Goal: Information Seeking & Learning: Learn about a topic

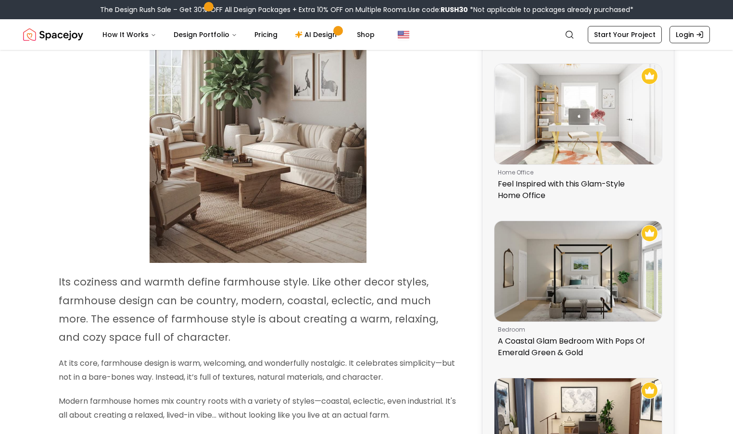
scroll to position [606, 0]
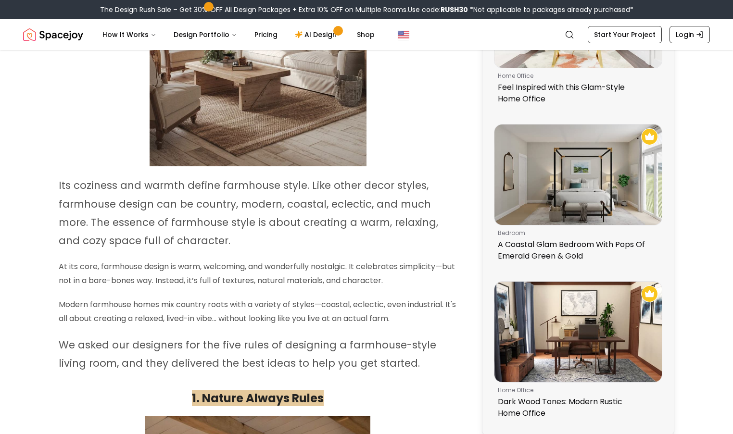
drag, startPoint x: 53, startPoint y: 178, endPoint x: 389, endPoint y: 358, distance: 380.2
copy div "Its coziness and warmth define farmhouse style. Like other decor styles, farmho…"
drag, startPoint x: 368, startPoint y: 434, endPoint x: 70, endPoint y: 272, distance: 339.0
click at [70, 272] on p "At its core, farmhouse design is warm, welcoming, and wonderfully nostalgic. It…" at bounding box center [258, 274] width 398 height 28
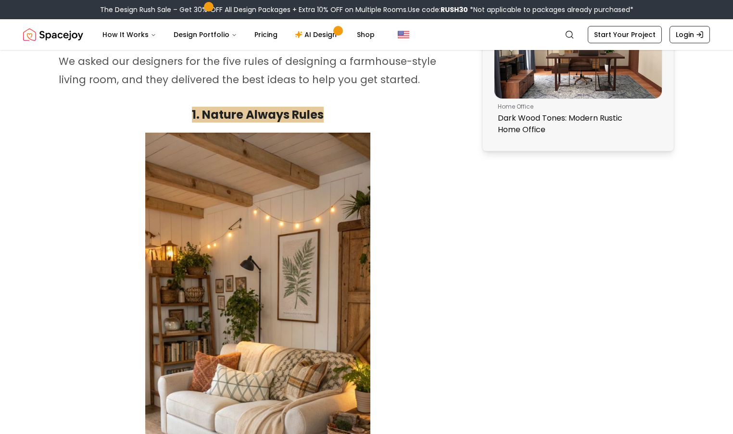
scroll to position [907, 0]
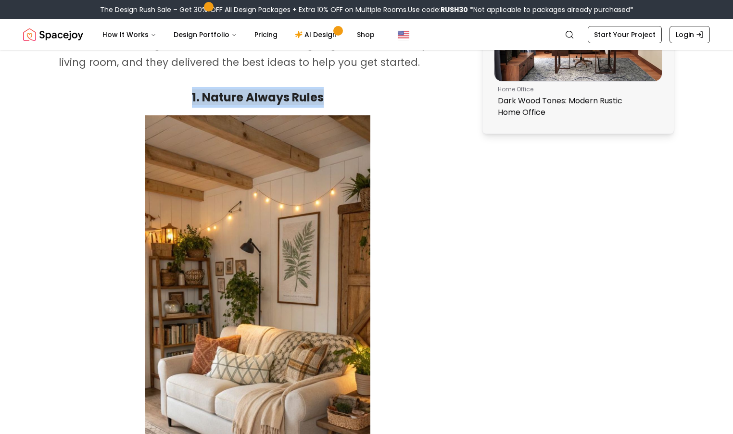
drag, startPoint x: 186, startPoint y: 91, endPoint x: 327, endPoint y: 91, distance: 140.4
click at [327, 91] on h2 "1. Nature Always Rules" at bounding box center [258, 97] width 398 height 21
copy strong "1. Nature Always Rules"
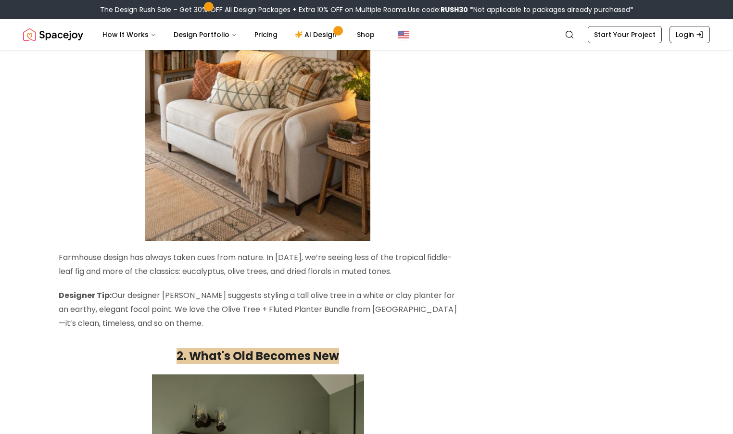
scroll to position [1215, 0]
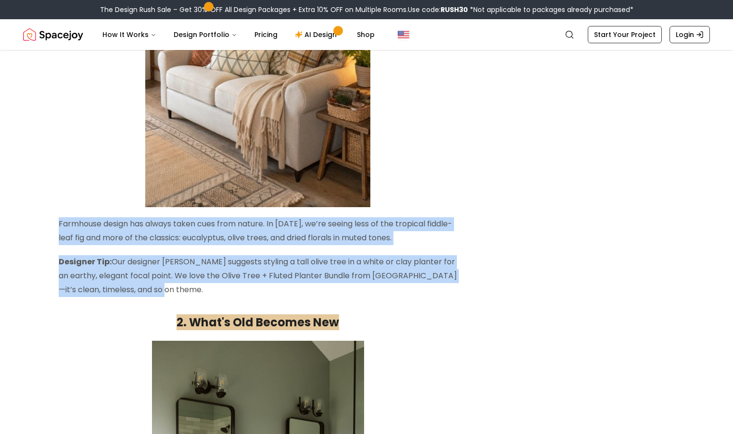
drag, startPoint x: 57, startPoint y: 214, endPoint x: 174, endPoint y: 281, distance: 134.4
copy div "Farmhouse design has always taken cues from nature. In [DATE], we’re seeing les…"
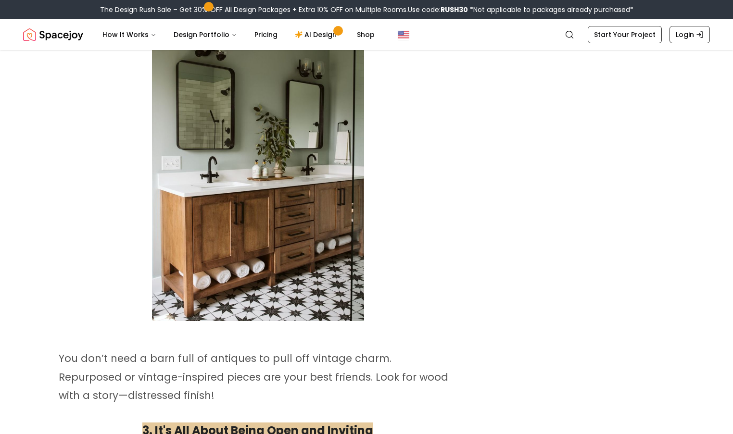
scroll to position [1583, 0]
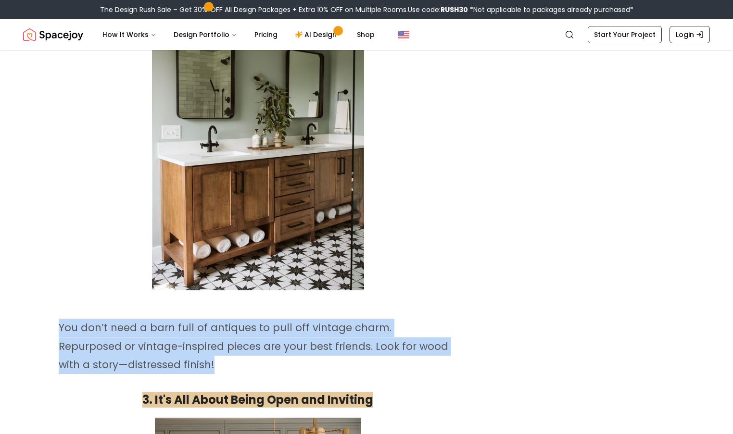
drag, startPoint x: 64, startPoint y: 321, endPoint x: 184, endPoint y: 355, distance: 124.5
copy span "You don’t need a barn full of antiques to pull off vintage charm. Repurposed or…"
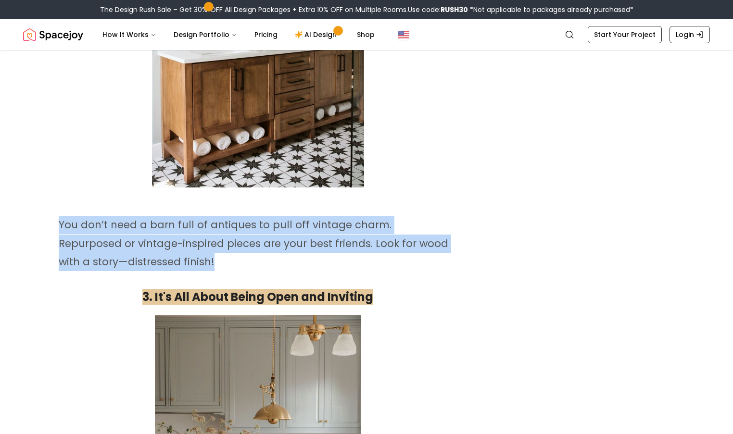
scroll to position [1825, 0]
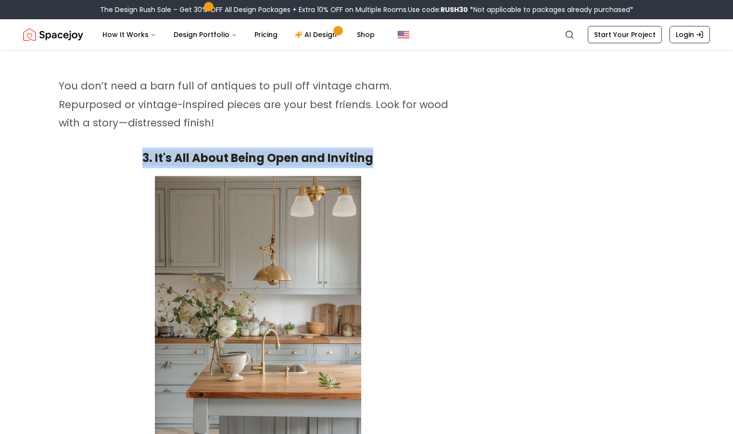
drag, startPoint x: 111, startPoint y: 148, endPoint x: 383, endPoint y: 154, distance: 272.3
click at [383, 154] on h2 "3. It's All About Being Open and Inviting" at bounding box center [258, 158] width 398 height 21
copy strong "3. It's All About Being Open and Inviting"
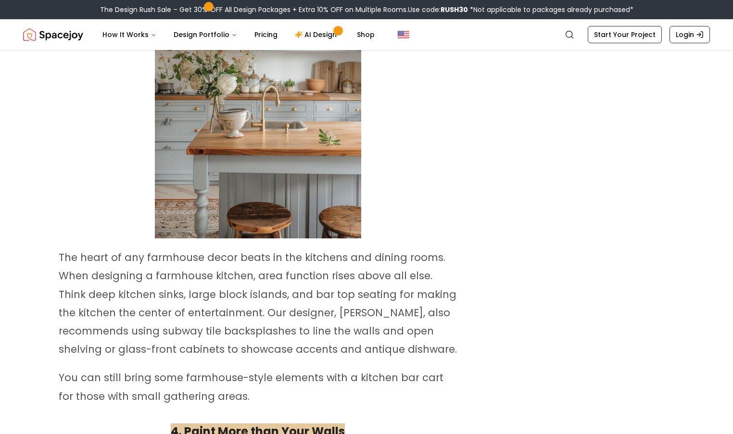
scroll to position [2224, 0]
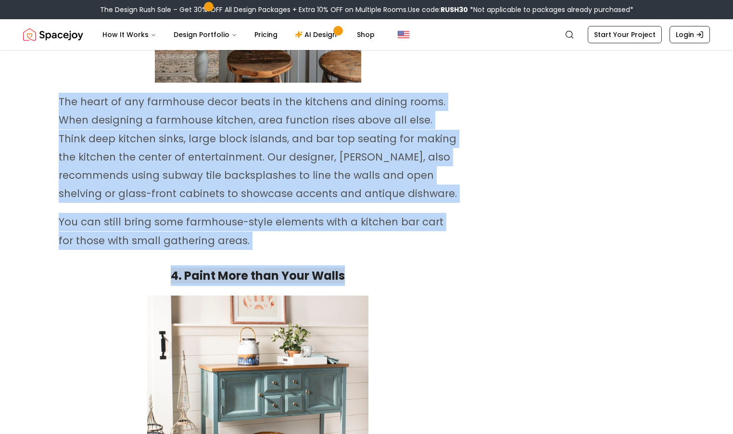
drag, startPoint x: 58, startPoint y: 89, endPoint x: 351, endPoint y: 262, distance: 339.7
copy div "The heart of any farmhouse decor beats in the kitchens and dining rooms. When d…"
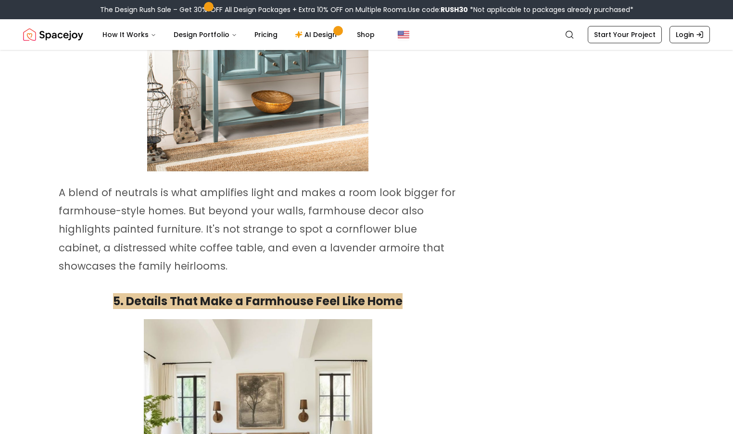
scroll to position [2610, 0]
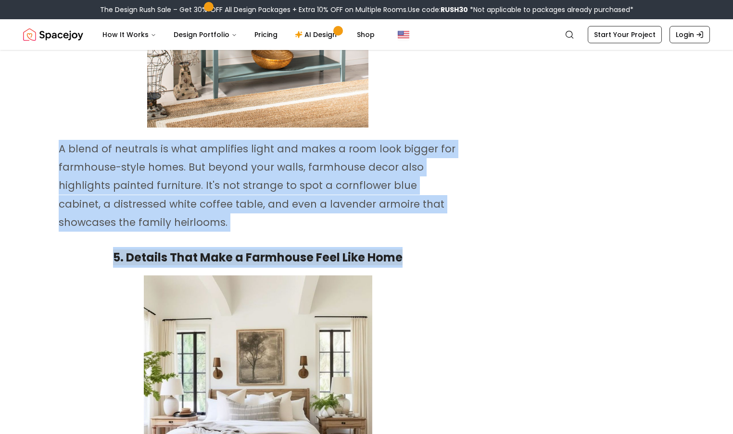
drag, startPoint x: 52, startPoint y: 143, endPoint x: 405, endPoint y: 250, distance: 368.8
copy div "A blend of neutrals is what amplifies light and makes a room look bigger for fa…"
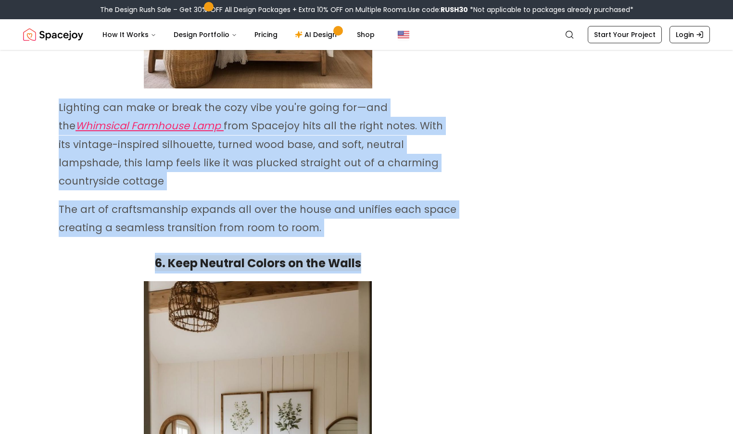
drag, startPoint x: 57, startPoint y: 91, endPoint x: 366, endPoint y: 231, distance: 339.4
click at [366, 231] on div "Home Design Ideas 2025 8 Farmhouse Style Decor Rules to Nail the Look in [DATE]…" at bounding box center [366, 329] width 733 height 6609
copy div "Lighting can make or break the cozy vibe you're going for—and the Whimsical Far…"
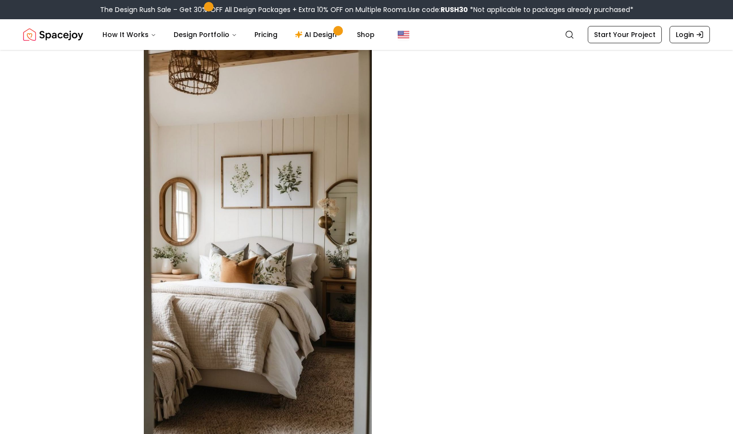
scroll to position [3562, 0]
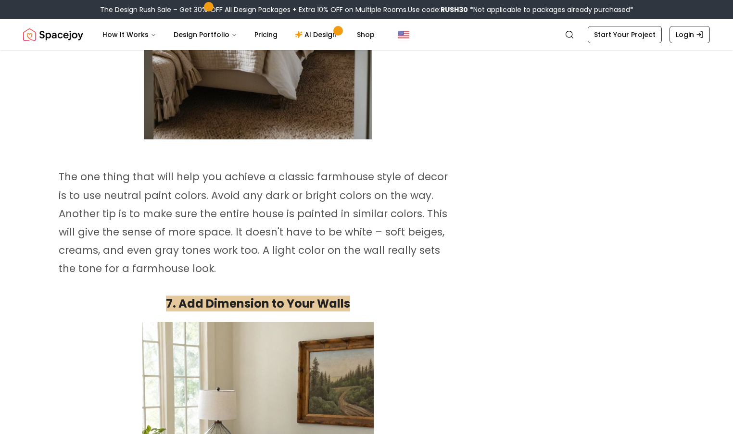
drag, startPoint x: 58, startPoint y: 151, endPoint x: 155, endPoint y: 238, distance: 130.4
copy span "The one thing that will help you achieve a classic farmhouse style of decor is …"
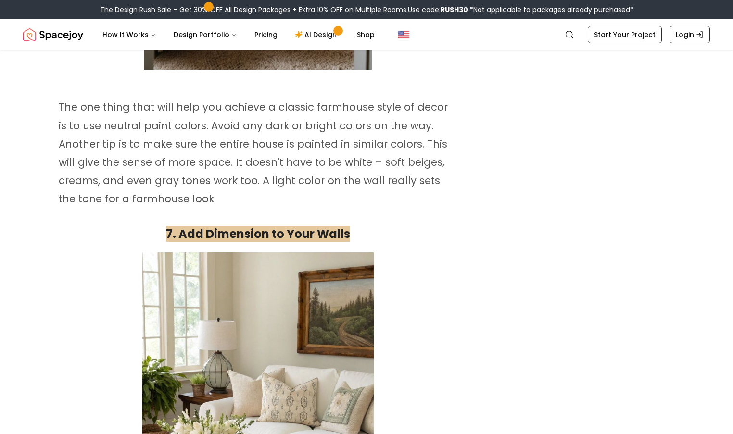
scroll to position [3612, 0]
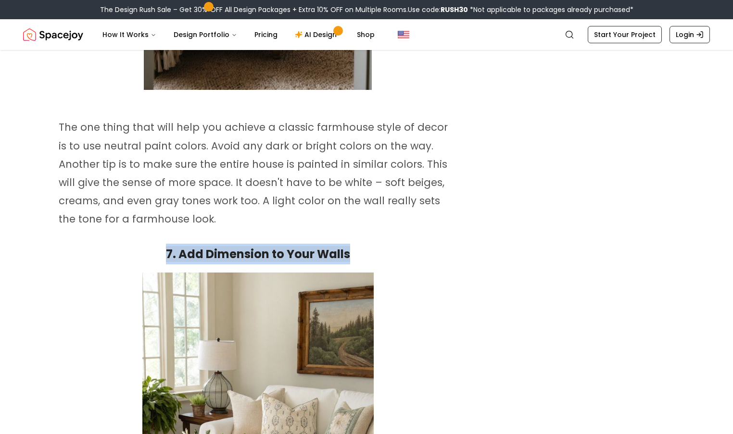
drag, startPoint x: 141, startPoint y: 223, endPoint x: 366, endPoint y: 222, distance: 225.1
click at [366, 244] on h2 "7. Add Dimension to Your Walls" at bounding box center [258, 254] width 398 height 21
copy strong "7. Add Dimension to Your Walls"
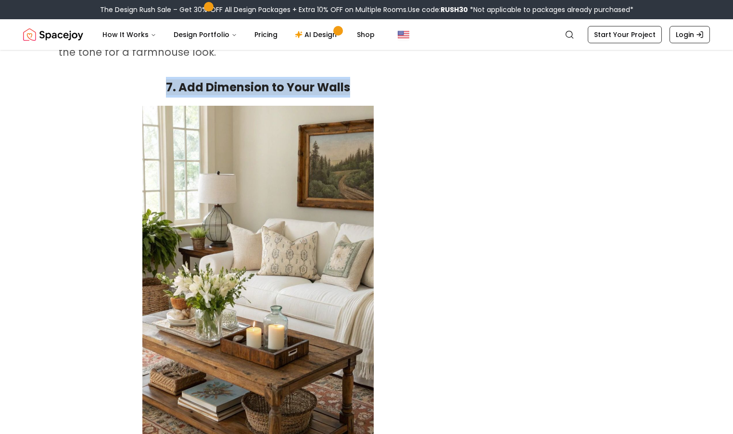
scroll to position [4025, 0]
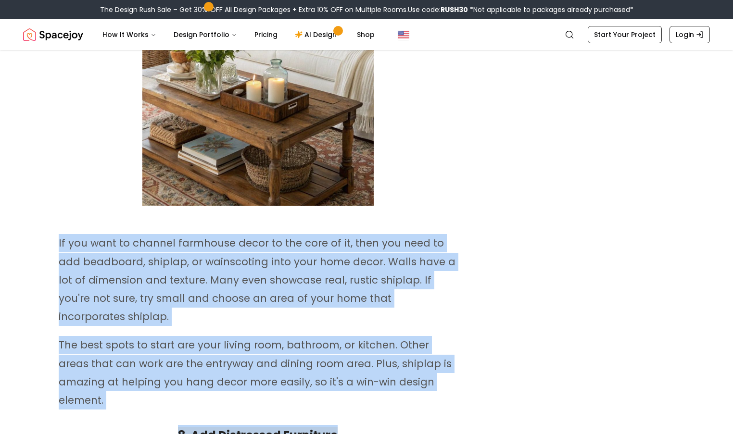
drag, startPoint x: 49, startPoint y: 214, endPoint x: 343, endPoint y: 381, distance: 339.2
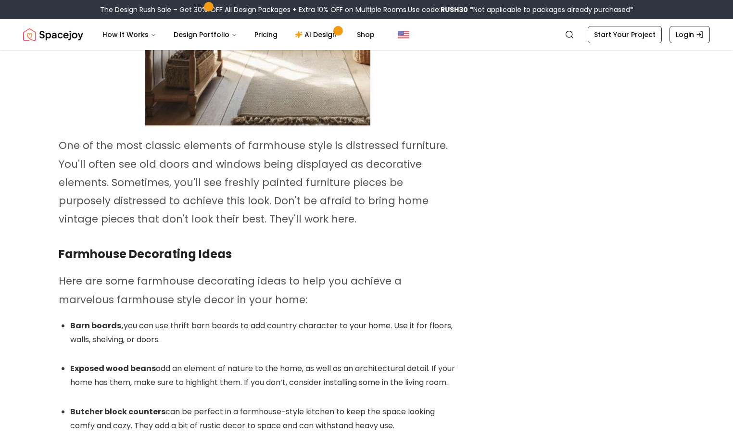
scroll to position [4713, 0]
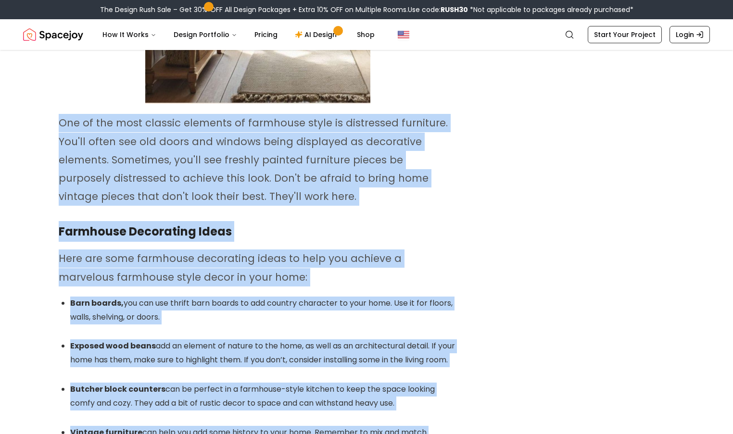
drag, startPoint x: 54, startPoint y: 76, endPoint x: 241, endPoint y: 422, distance: 393.6
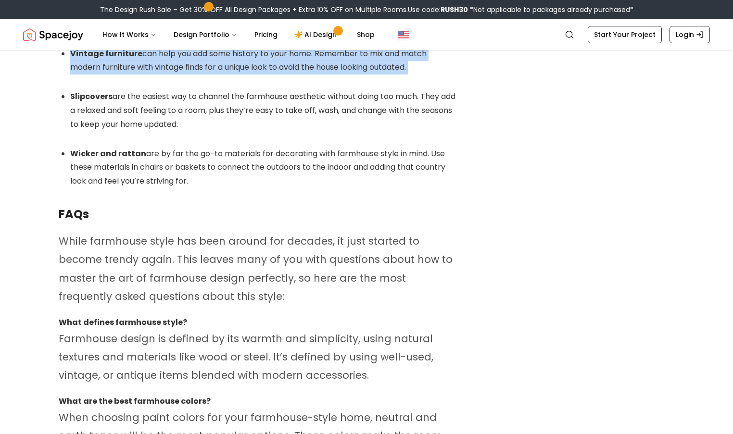
scroll to position [5080, 0]
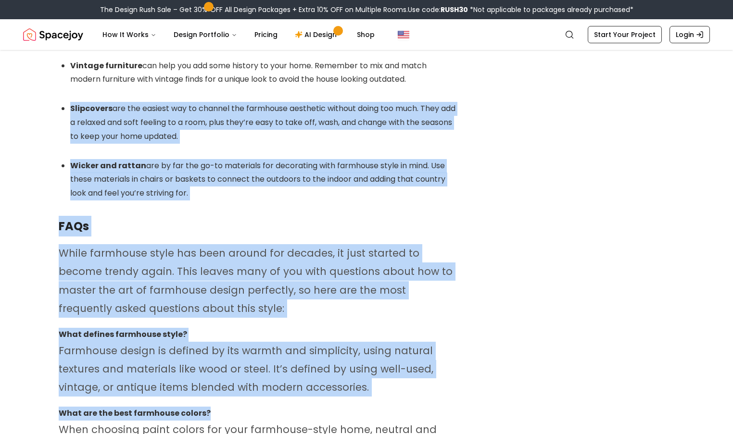
drag, startPoint x: 63, startPoint y: 64, endPoint x: 214, endPoint y: 370, distance: 340.7
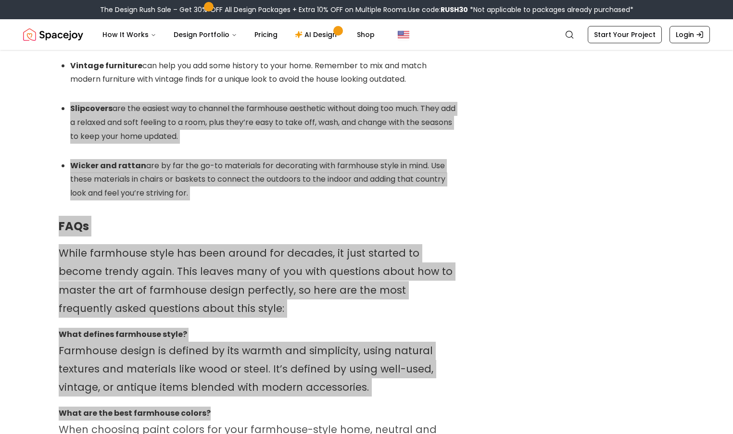
drag, startPoint x: 244, startPoint y: 426, endPoint x: 46, endPoint y: 304, distance: 232.5
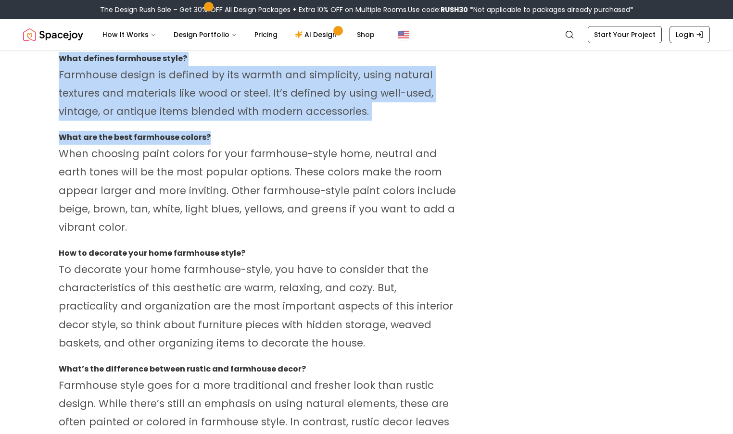
scroll to position [5359, 0]
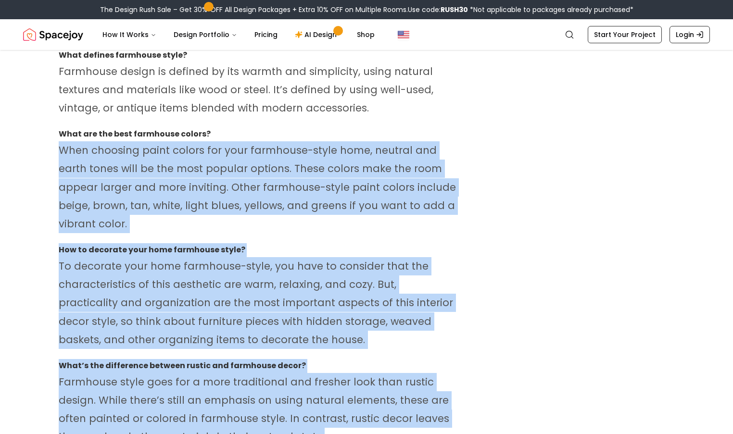
drag, startPoint x: 59, startPoint y: 107, endPoint x: 318, endPoint y: 393, distance: 386.4
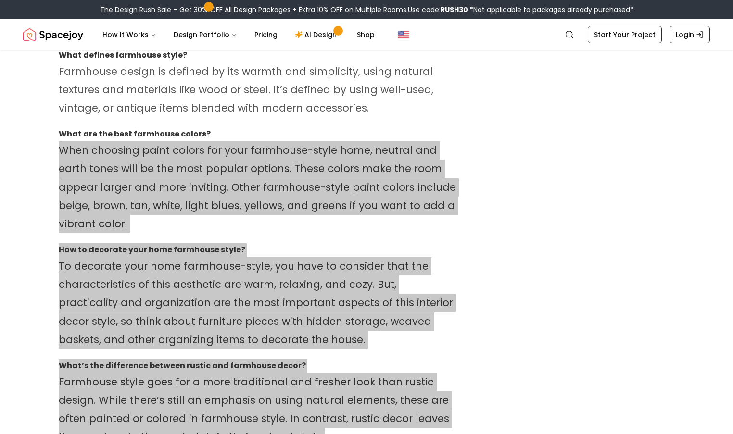
drag, startPoint x: 318, startPoint y: 415, endPoint x: 114, endPoint y: 309, distance: 230.4
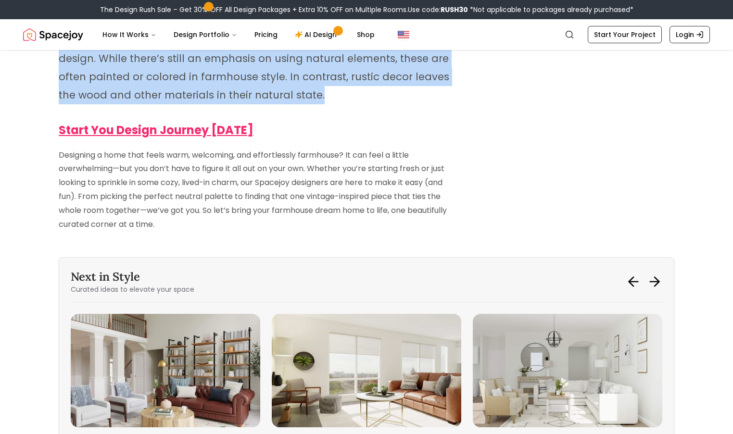
scroll to position [5844, 0]
